Goal: Task Accomplishment & Management: Use online tool/utility

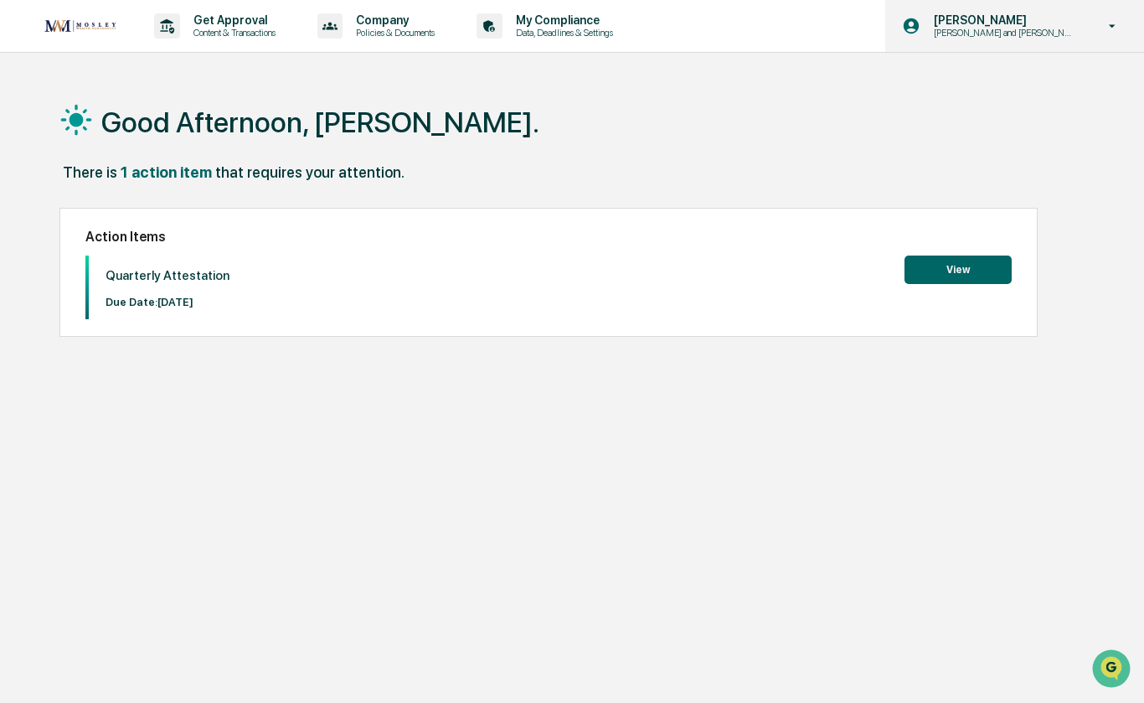
click at [1026, 28] on p "[PERSON_NAME] and [PERSON_NAME] Onboarding" at bounding box center [1002, 33] width 164 height 12
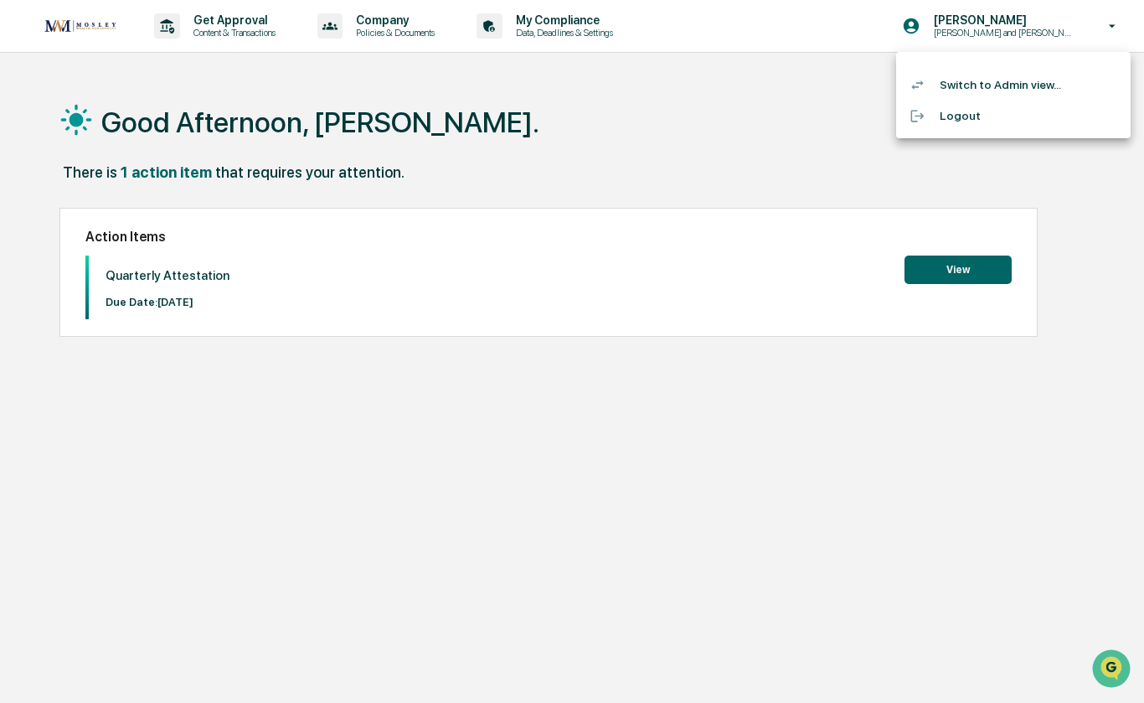
click at [1015, 90] on li "Switch to Admin view..." at bounding box center [1013, 85] width 234 height 31
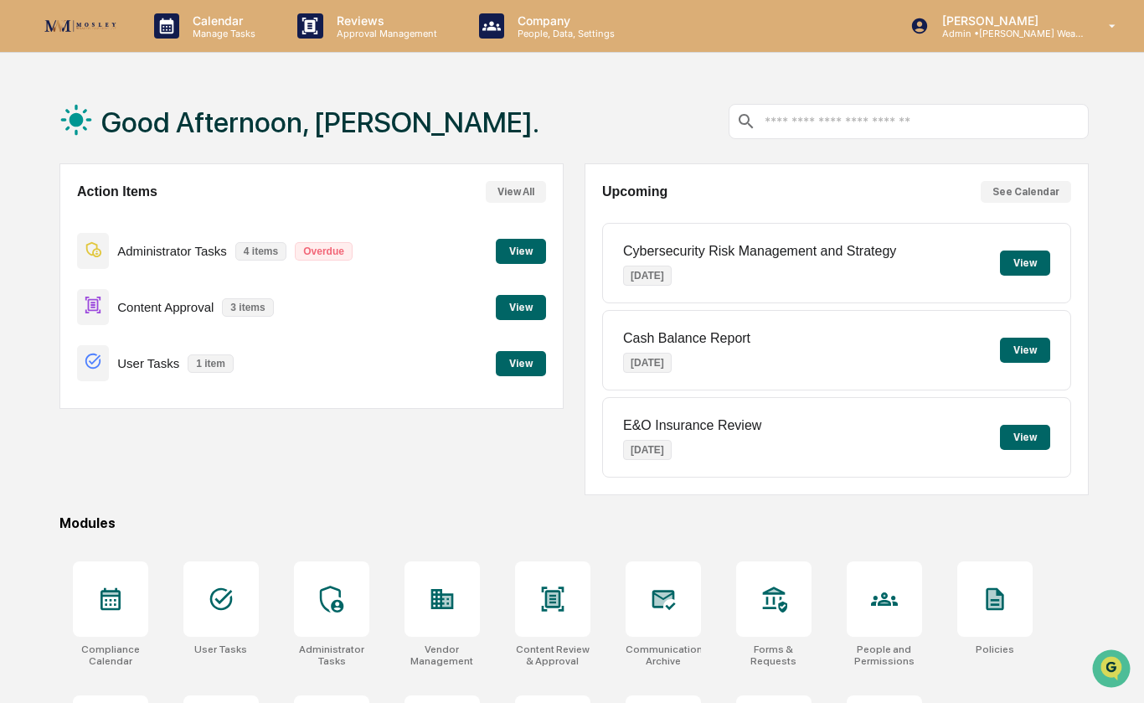
click at [528, 307] on button "View" at bounding box center [521, 307] width 50 height 25
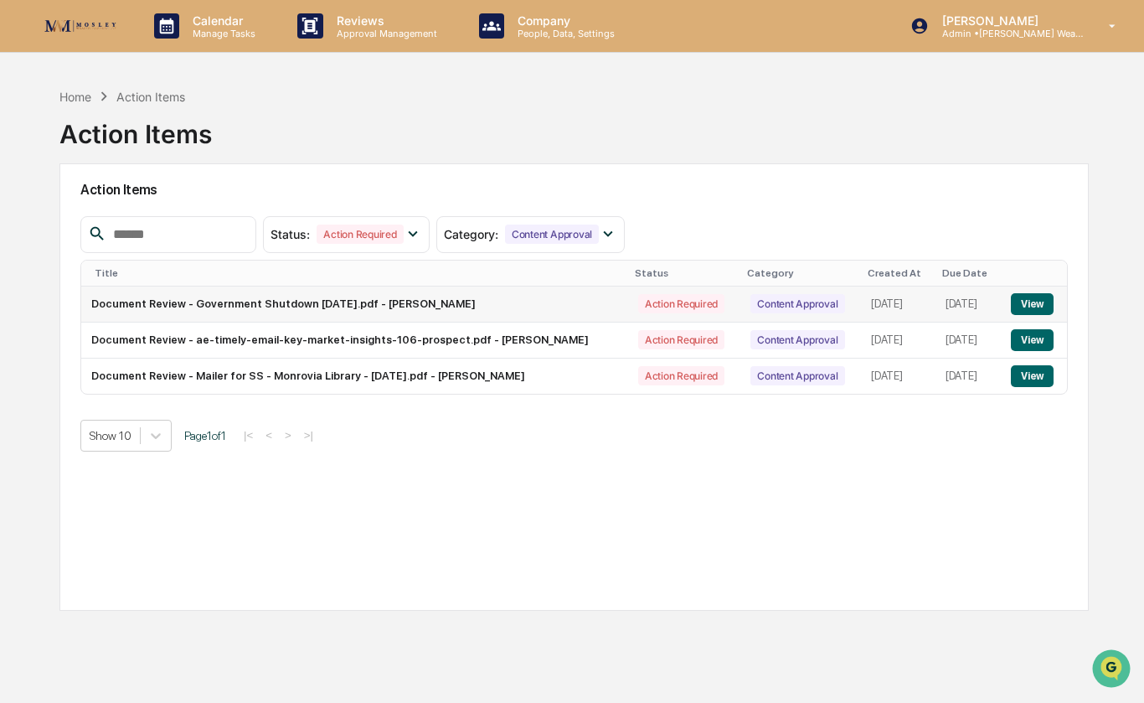
click at [1035, 312] on button "View" at bounding box center [1032, 304] width 43 height 22
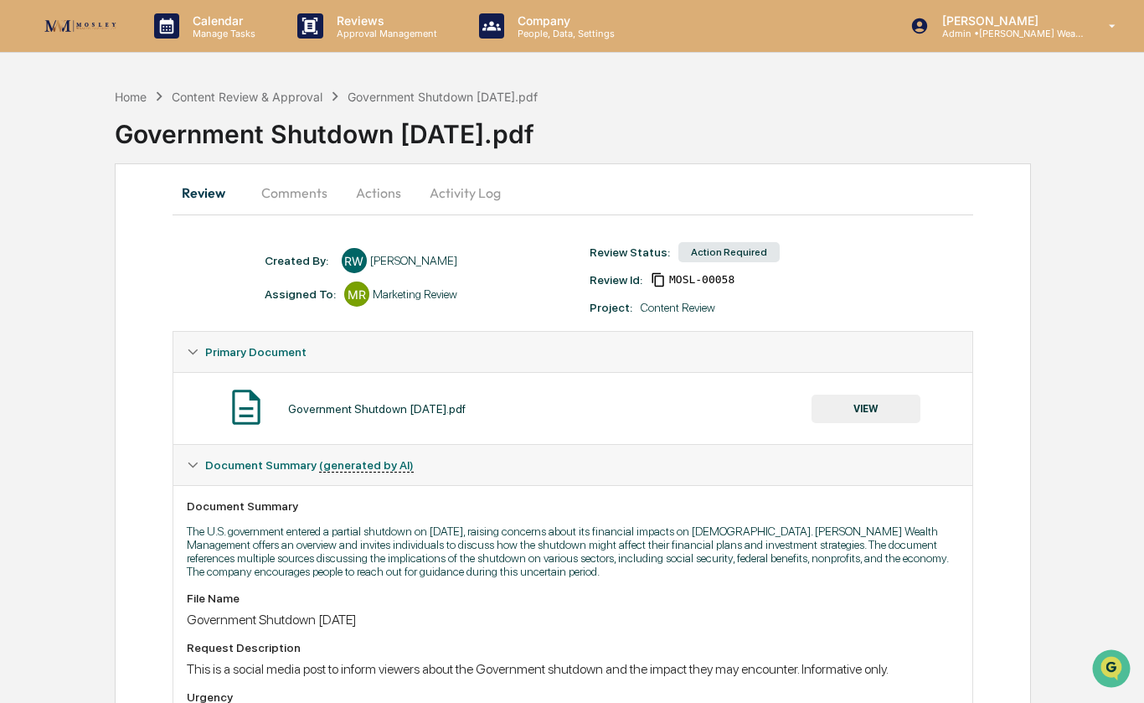
click at [374, 193] on button "Actions" at bounding box center [378, 193] width 75 height 40
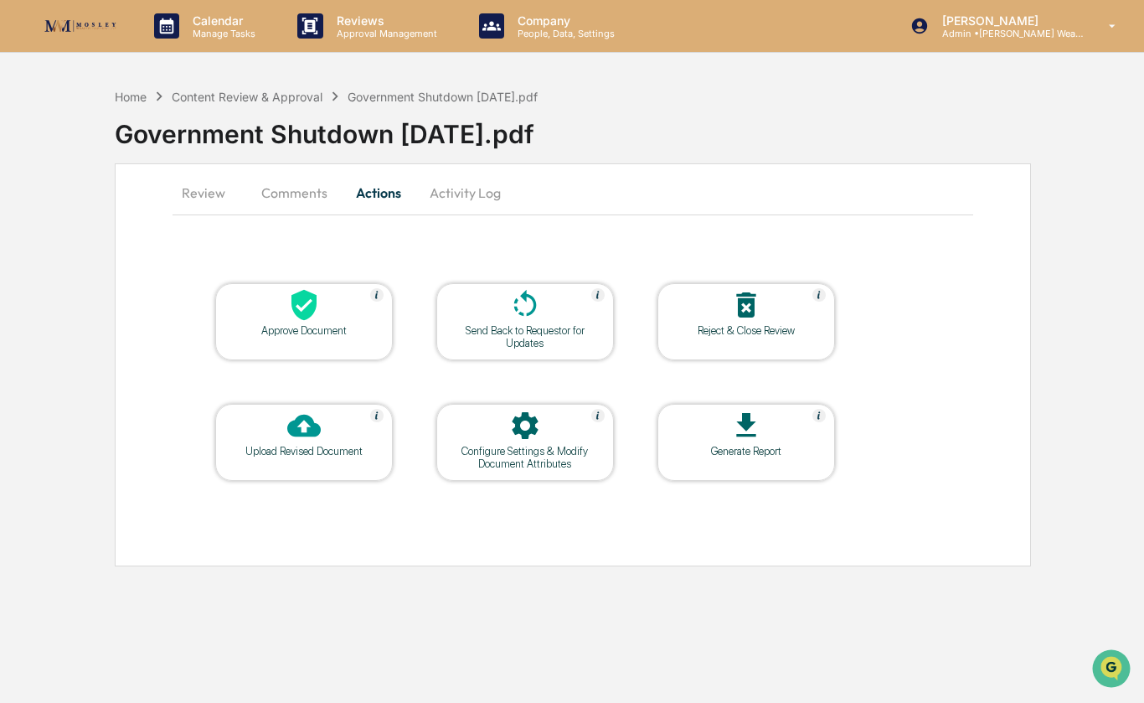
click at [317, 322] on div at bounding box center [303, 306] width 167 height 36
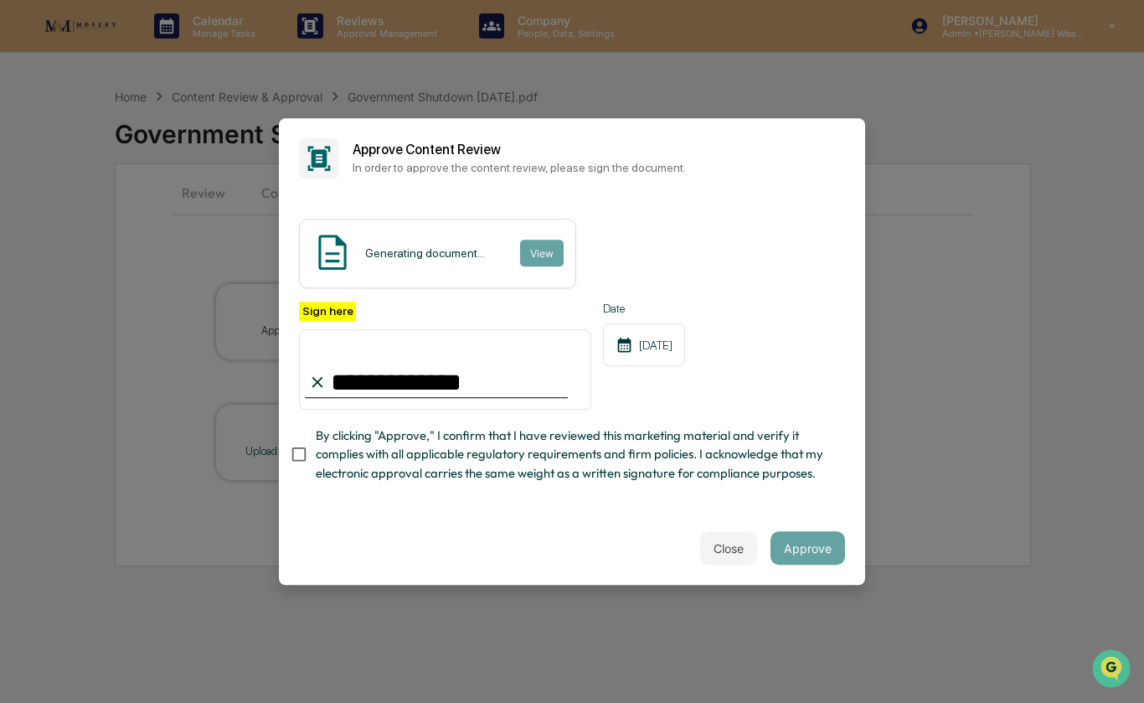
type input "**********"
click at [799, 545] on button "Approve" at bounding box center [807, 547] width 75 height 33
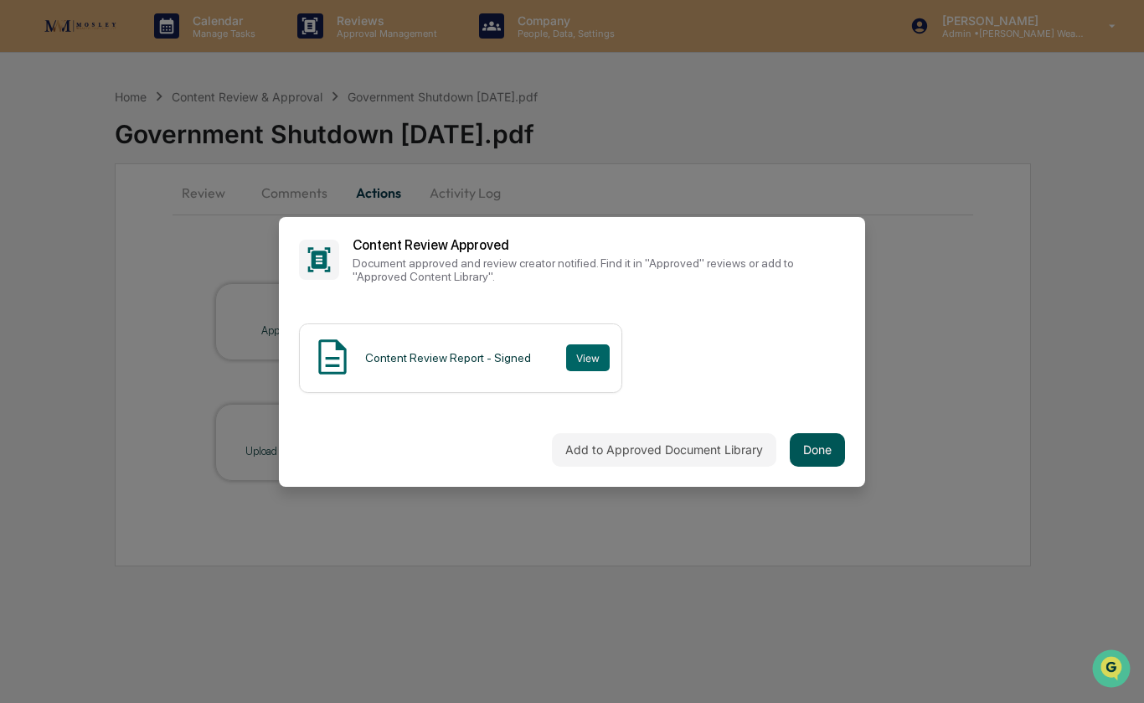
click at [812, 447] on button "Done" at bounding box center [817, 449] width 55 height 33
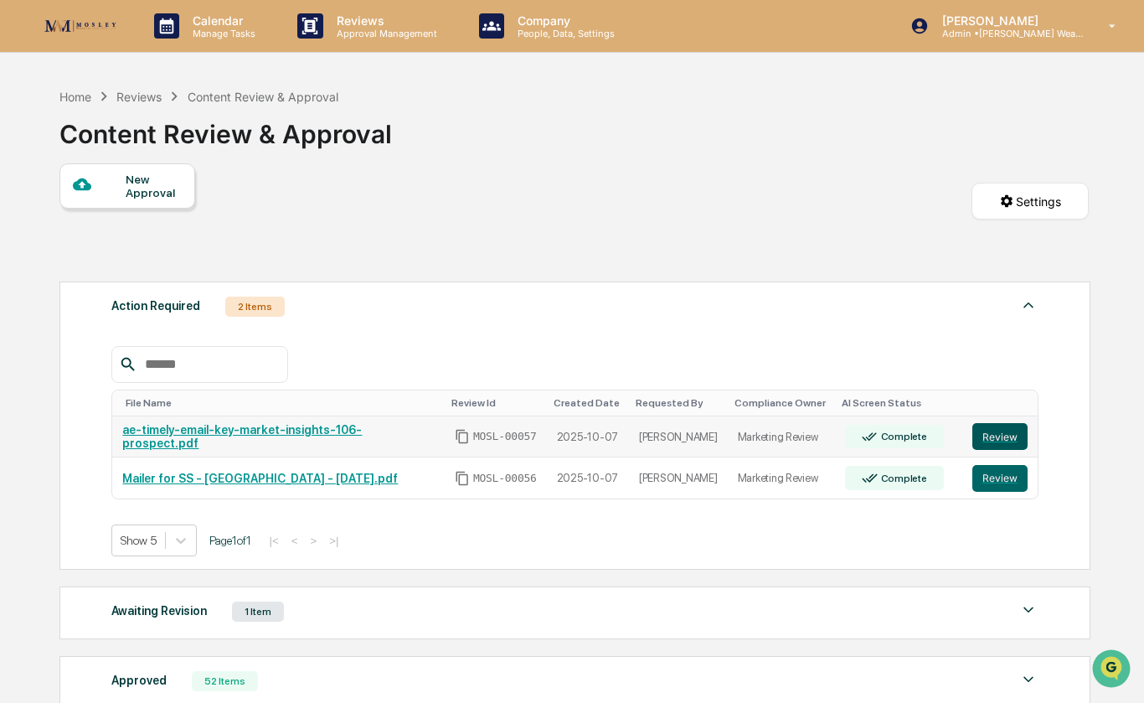
click at [996, 450] on button "Review" at bounding box center [999, 436] width 55 height 27
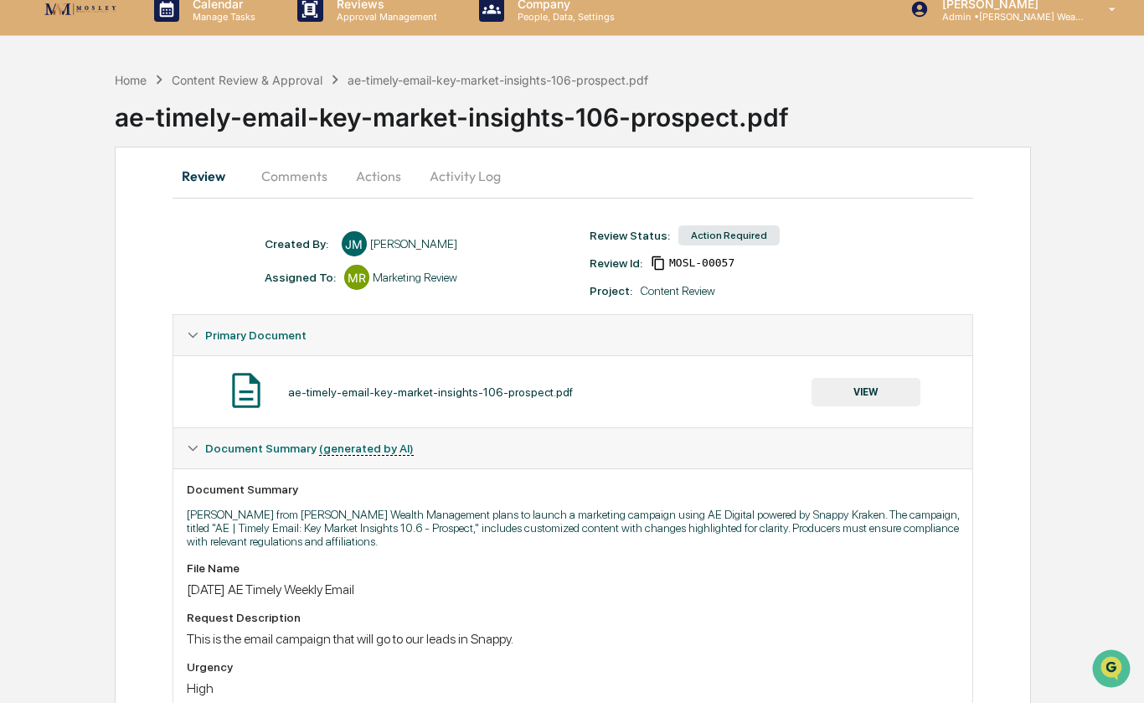
scroll to position [16, 0]
click at [370, 178] on button "Actions" at bounding box center [378, 177] width 75 height 40
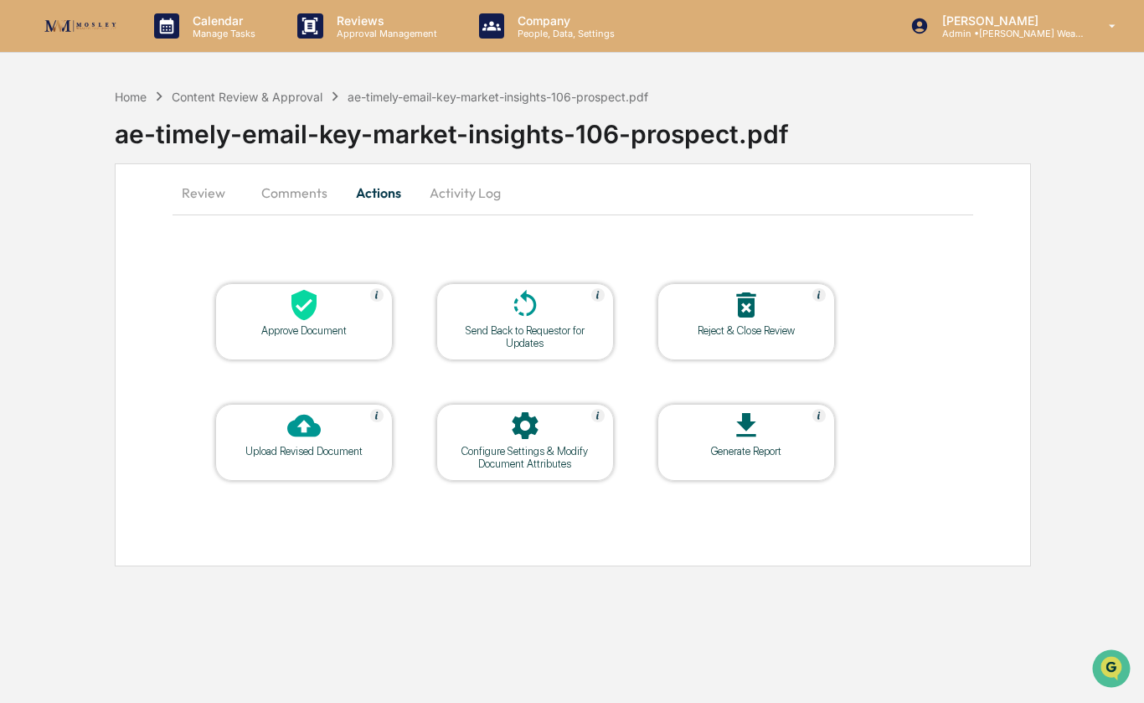
click at [350, 328] on div "Approve Document" at bounding box center [304, 330] width 151 height 13
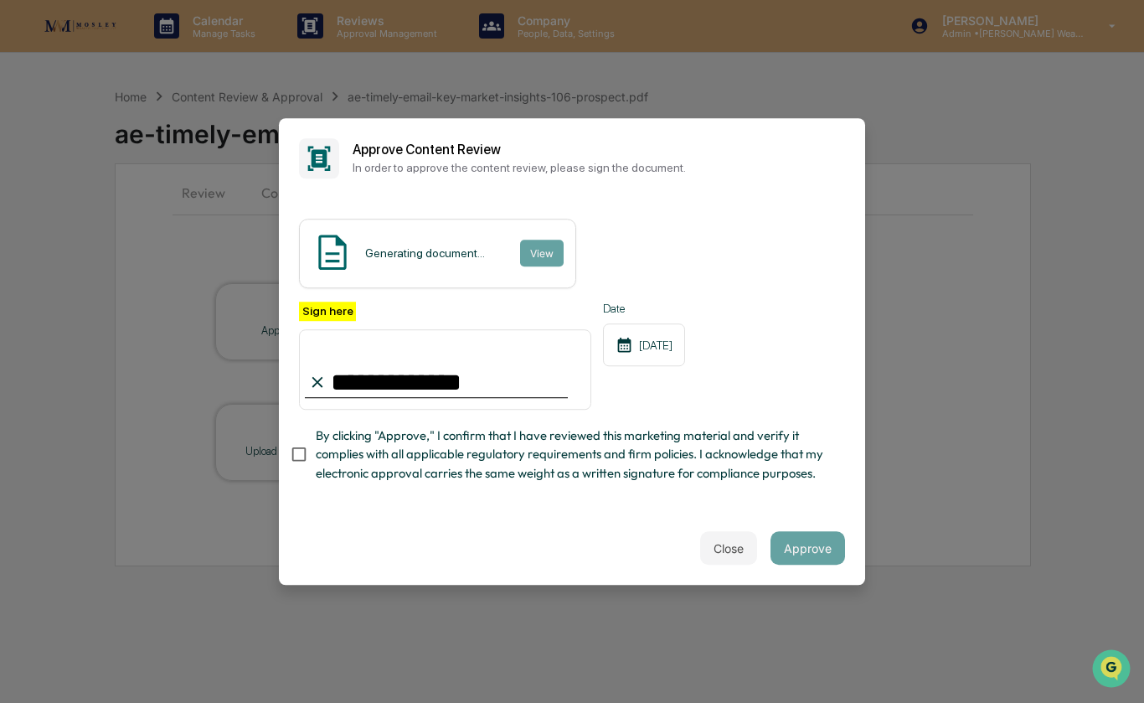
type input "**********"
click at [806, 564] on button "Approve" at bounding box center [807, 547] width 75 height 33
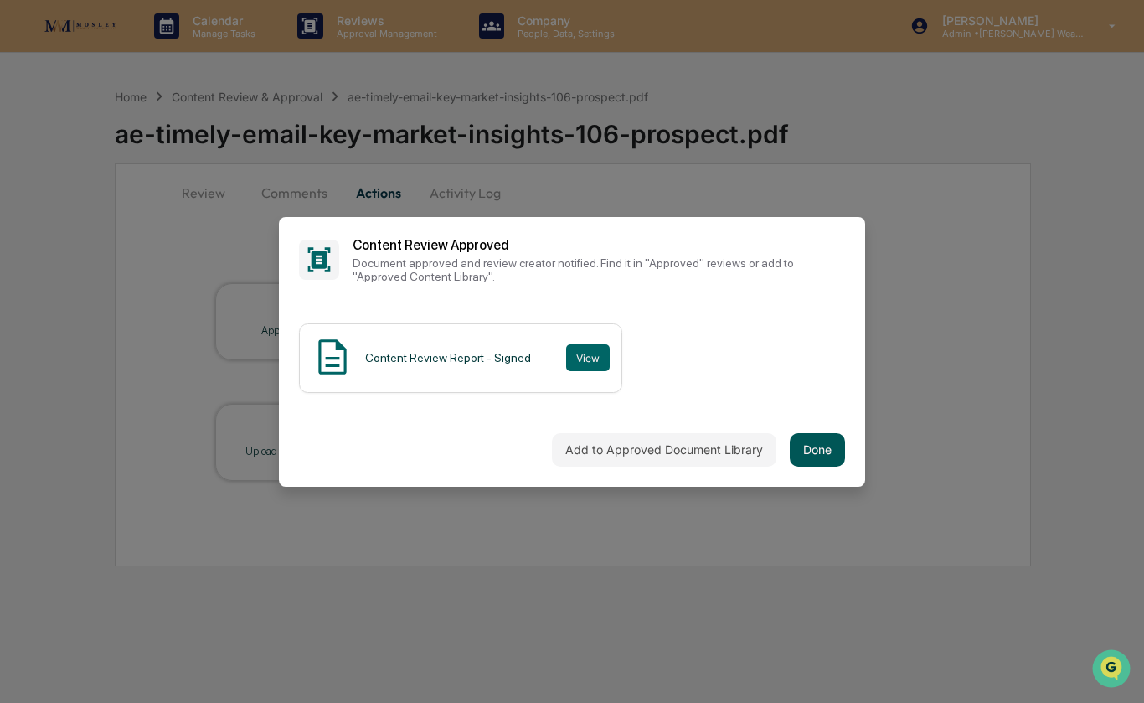
click at [817, 466] on button "Done" at bounding box center [817, 449] width 55 height 33
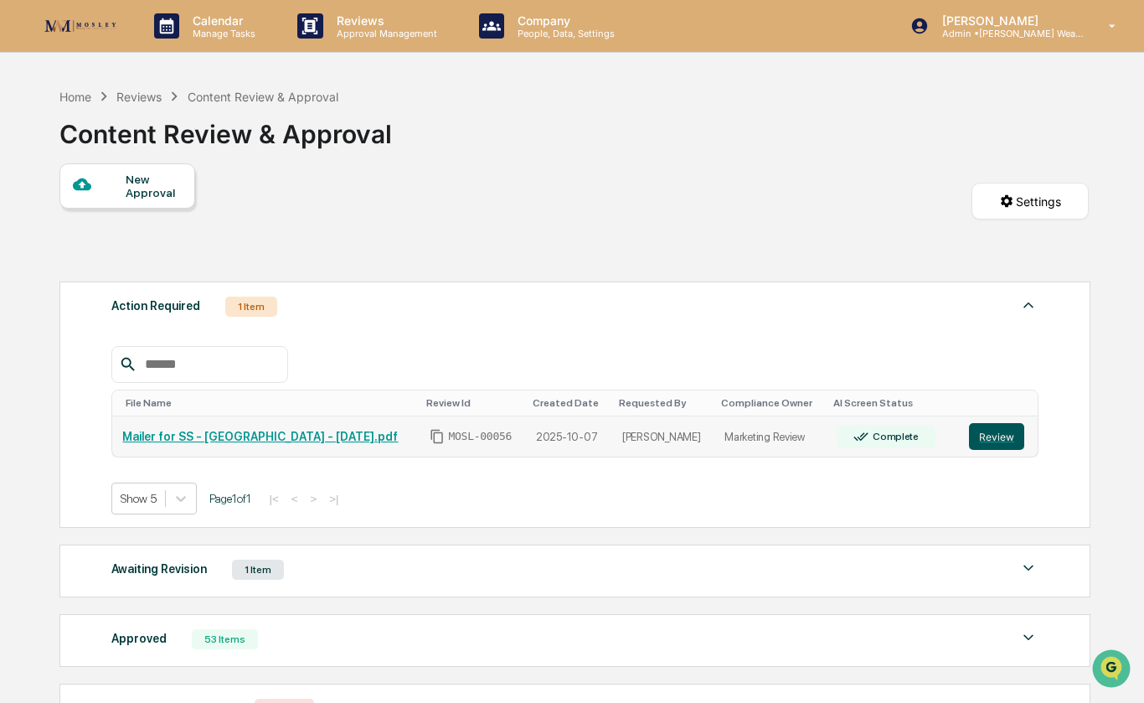
click at [1001, 447] on button "Review" at bounding box center [996, 436] width 55 height 27
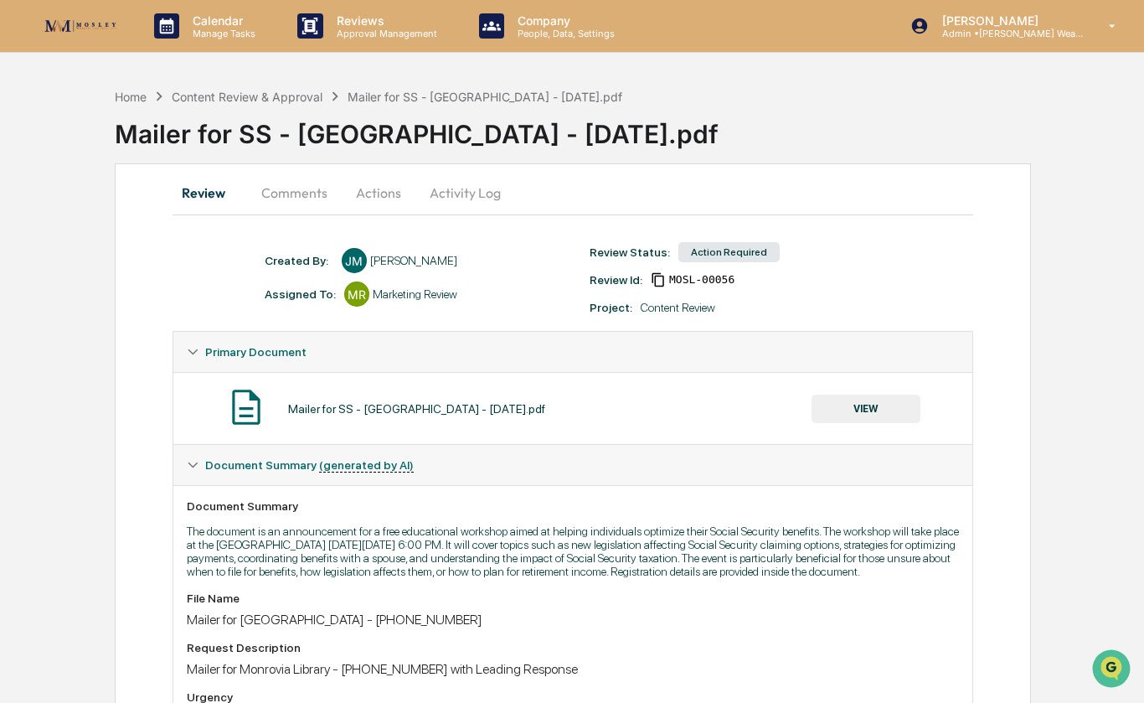
click at [384, 188] on button "Actions" at bounding box center [378, 193] width 75 height 40
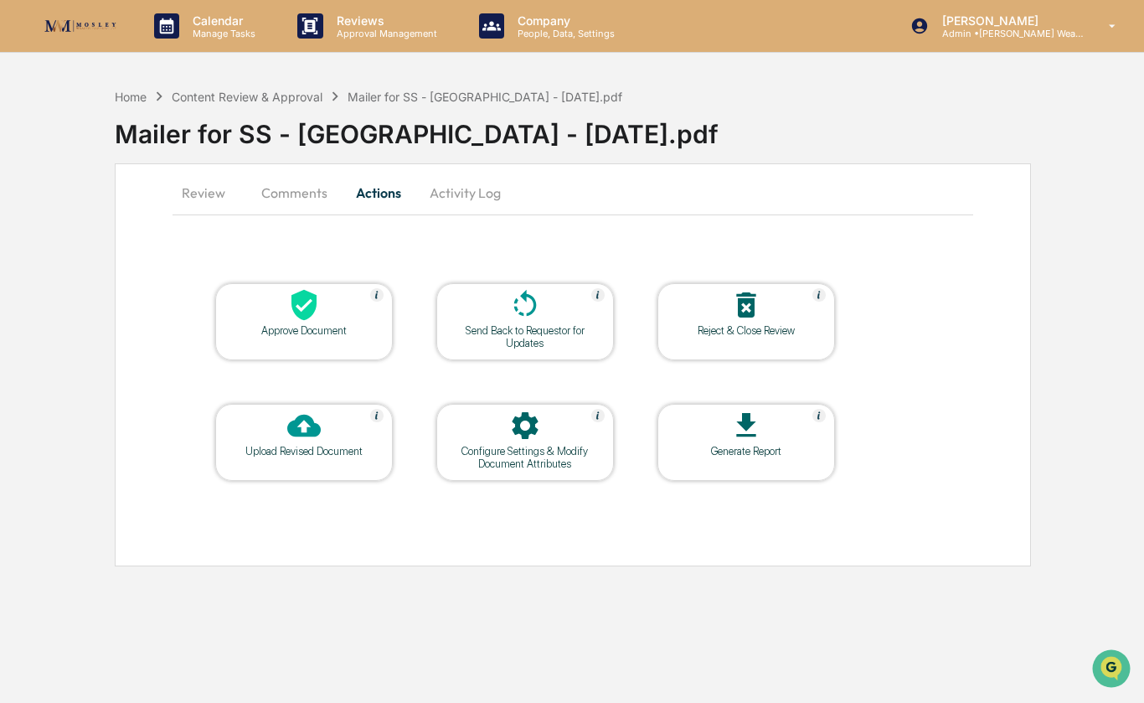
click at [315, 329] on div "Approve Document" at bounding box center [304, 330] width 151 height 13
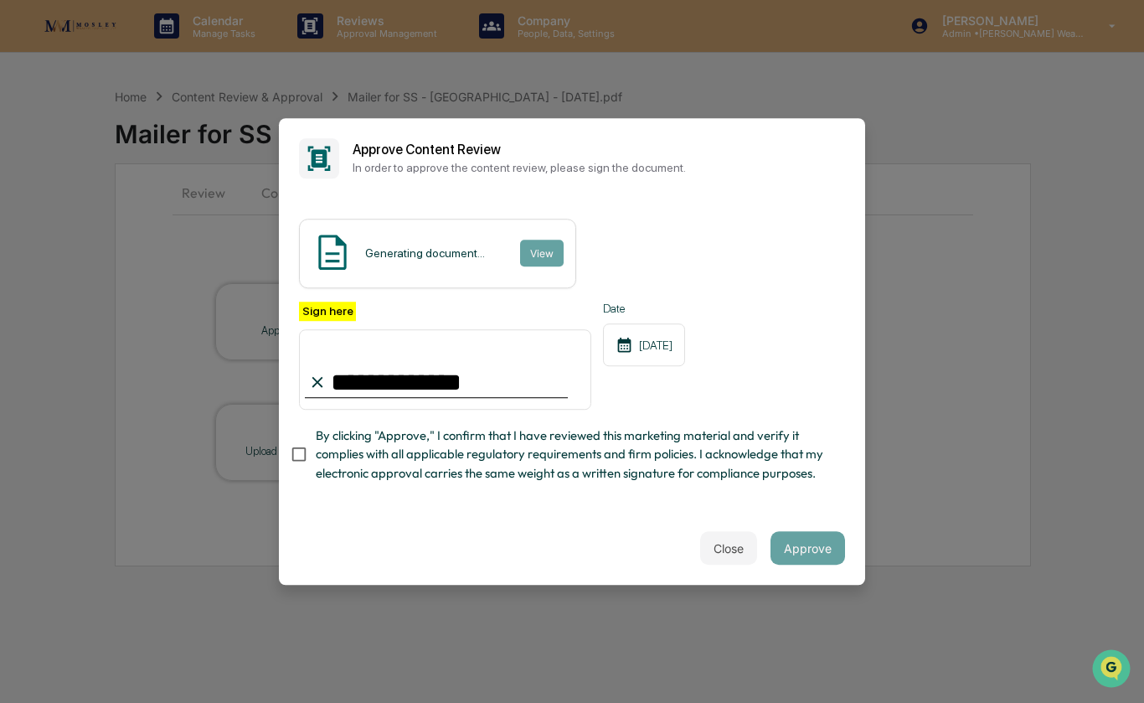
type input "**********"
click at [813, 543] on button "Approve" at bounding box center [807, 547] width 75 height 33
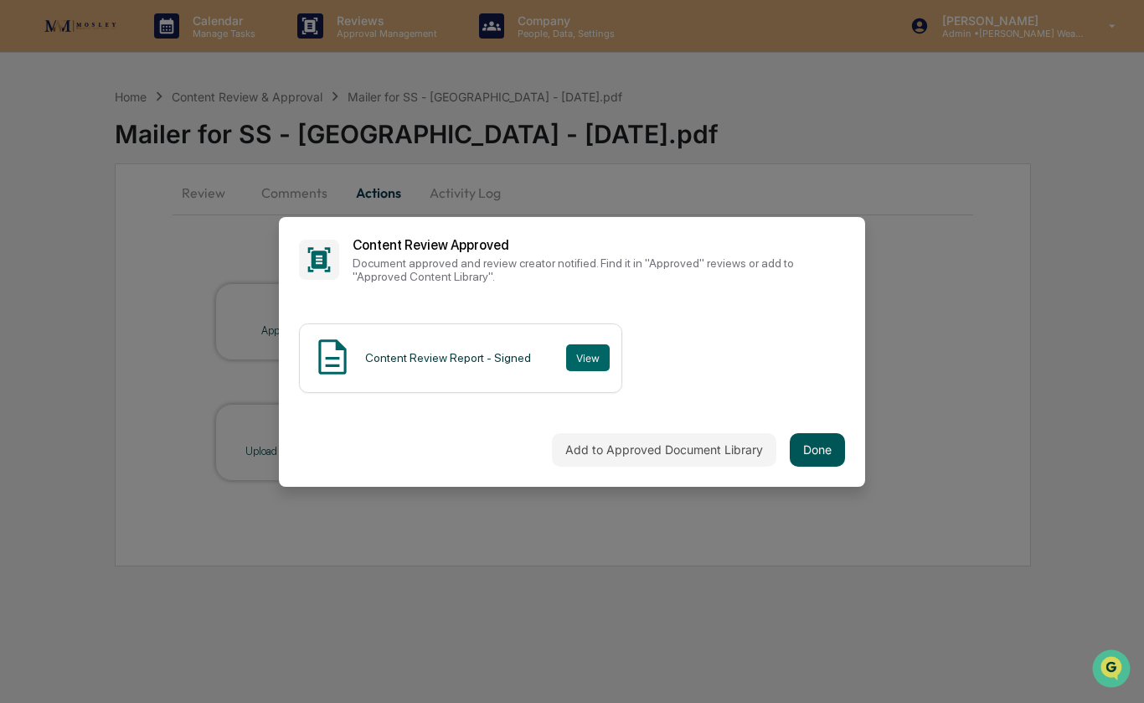
click at [822, 456] on button "Done" at bounding box center [817, 449] width 55 height 33
